Goal: Information Seeking & Learning: Learn about a topic

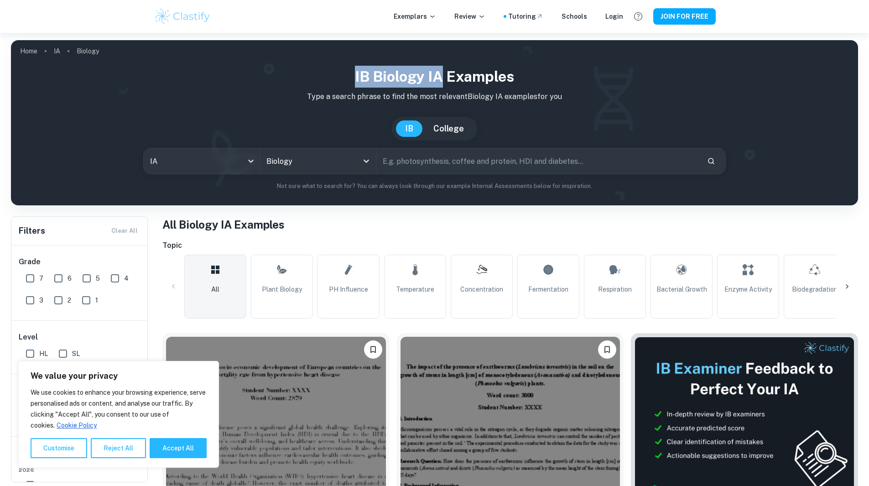
drag, startPoint x: 353, startPoint y: 76, endPoint x: 443, endPoint y: 76, distance: 89.4
click at [443, 76] on h1 "IB Biology IA examples" at bounding box center [434, 77] width 832 height 22
copy h1 "IB Biology IA"
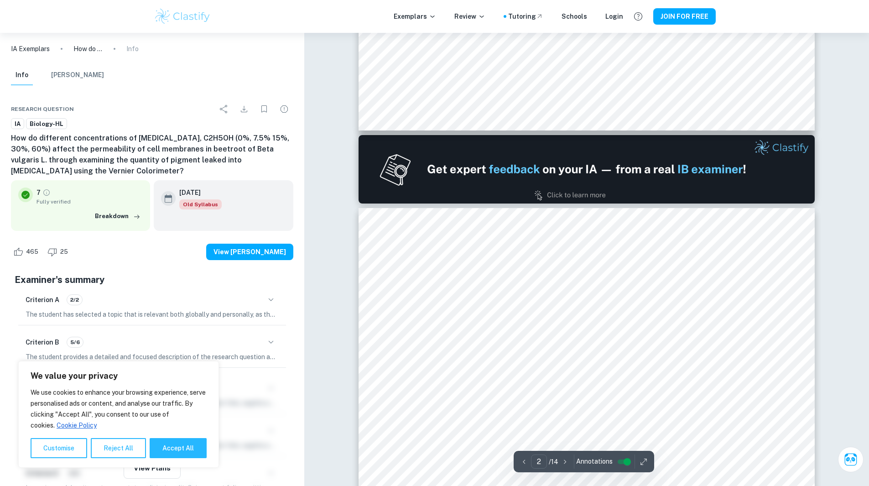
type input "1"
